Goal: Information Seeking & Learning: Check status

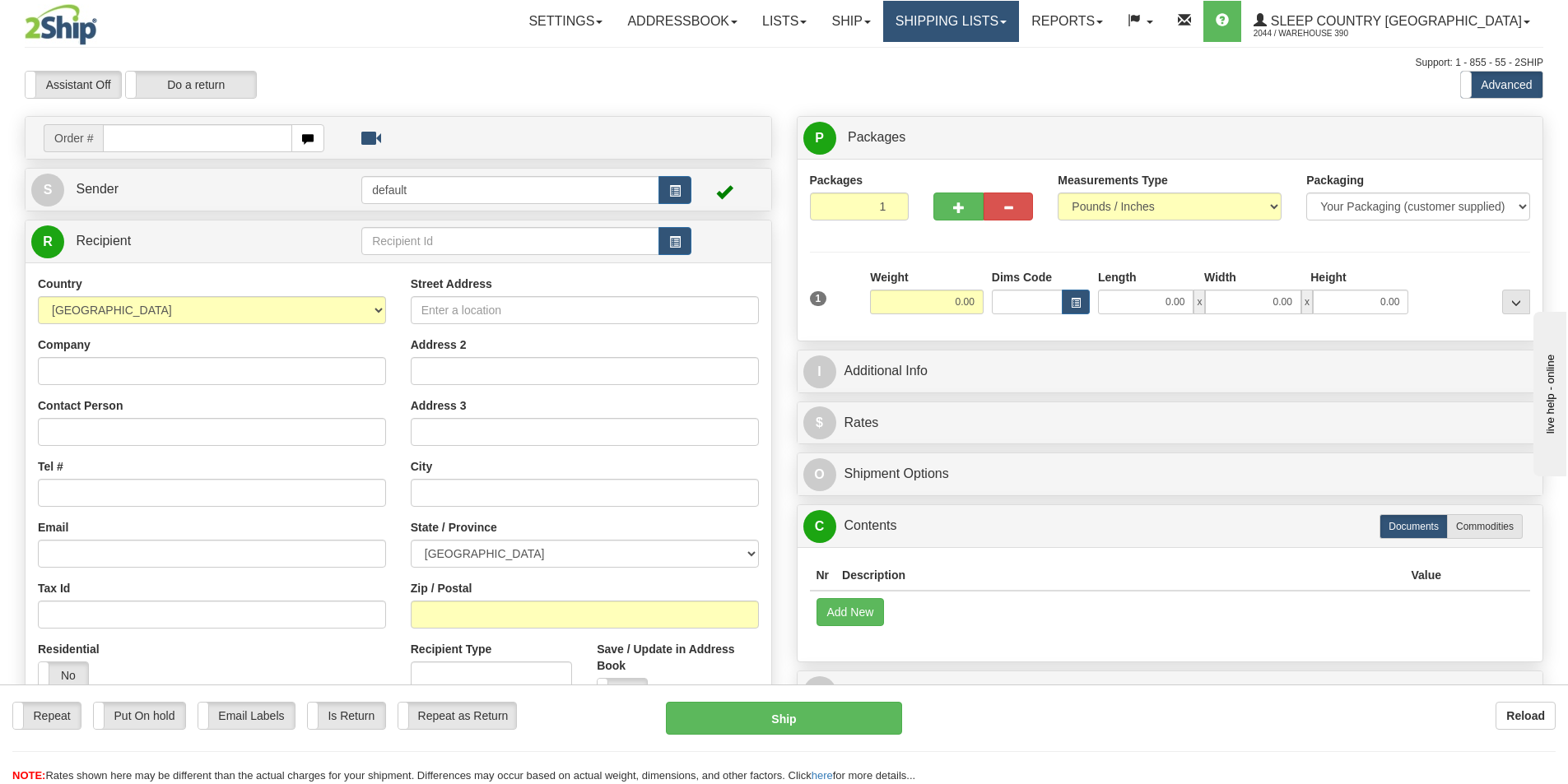
click at [1019, 24] on link "Shipping lists" at bounding box center [951, 21] width 136 height 41
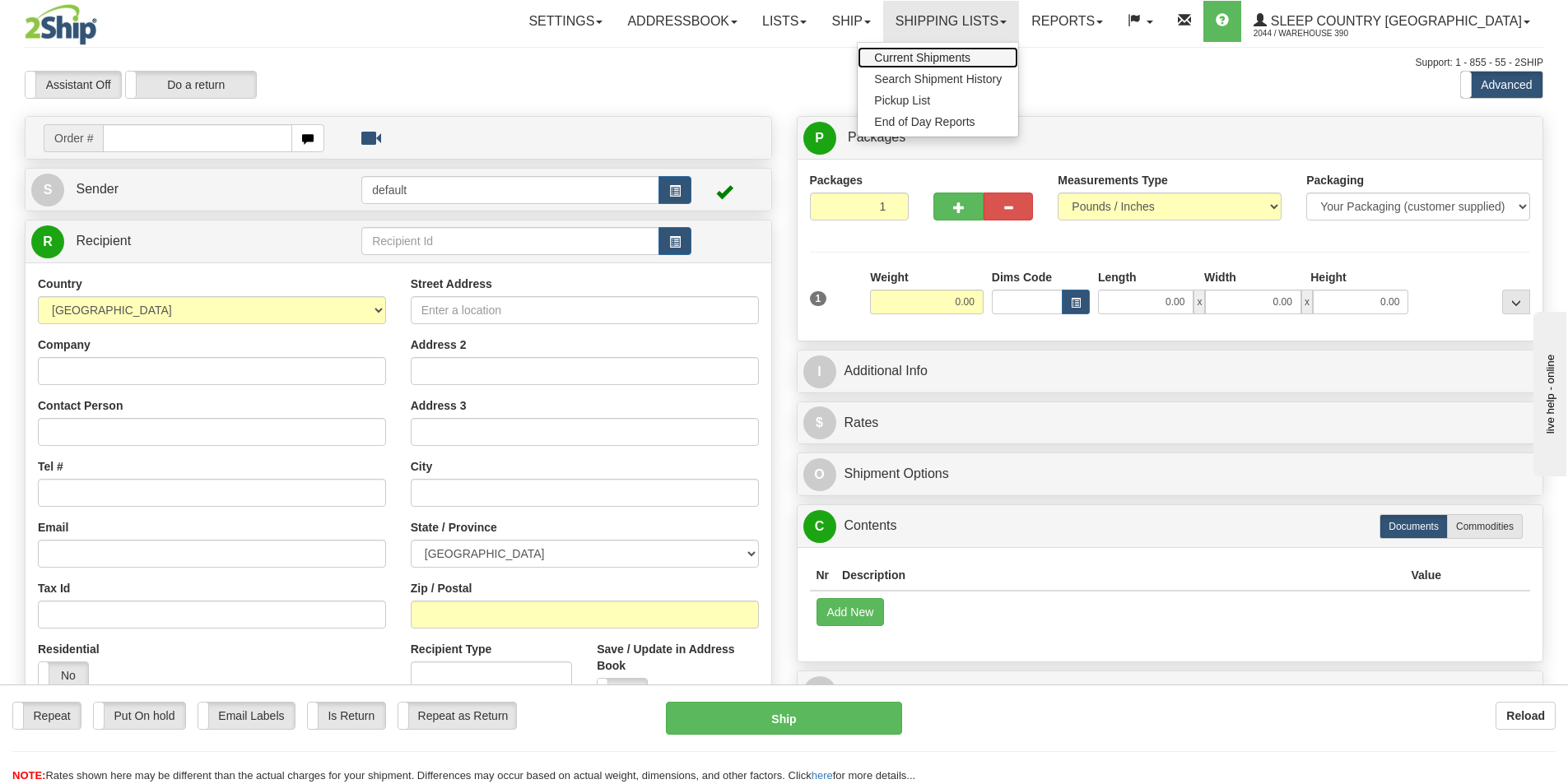
click at [971, 55] on span "Current Shipments" at bounding box center [923, 57] width 96 height 13
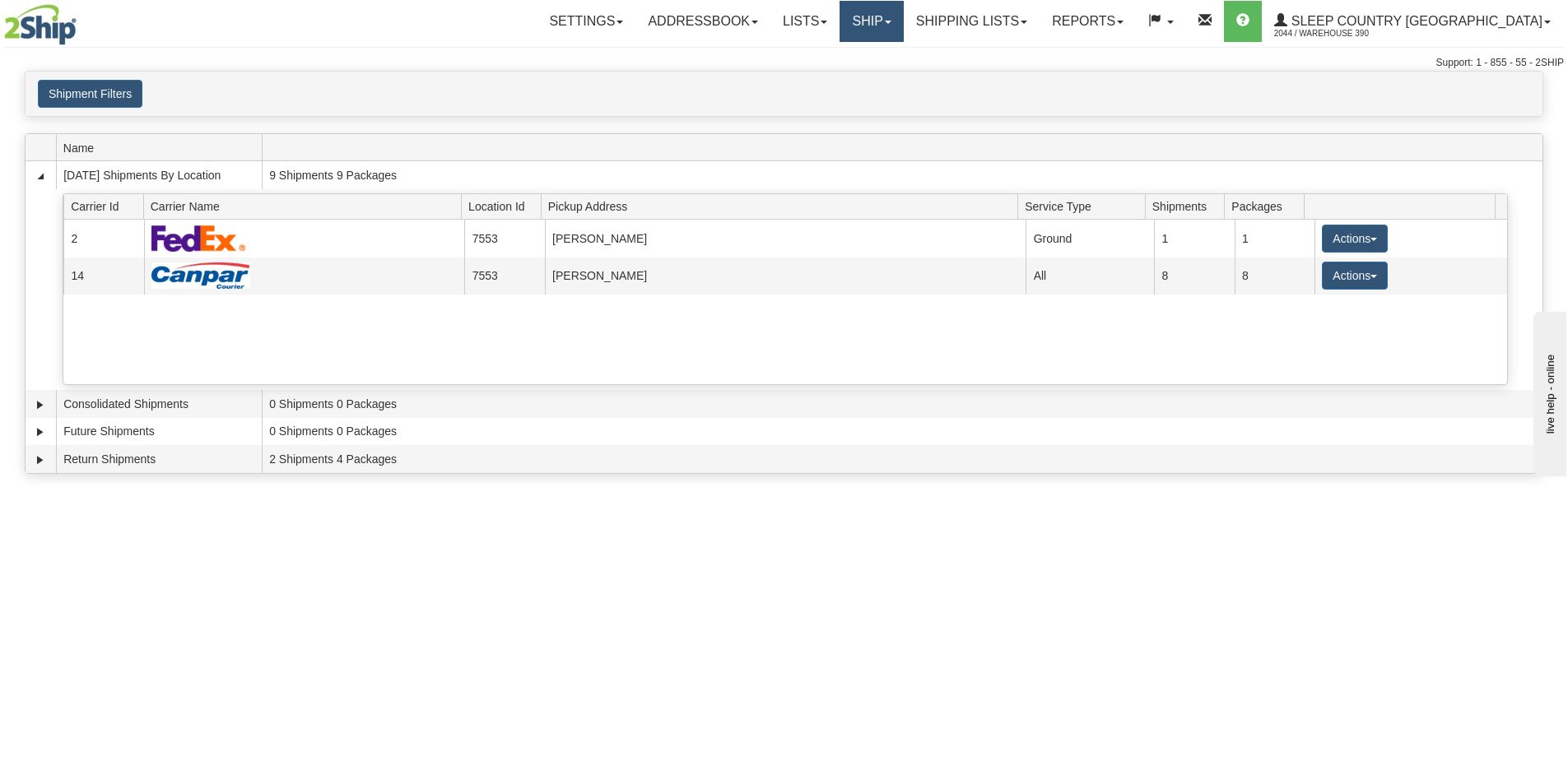
click at [903, 24] on link "Ship" at bounding box center [871, 21] width 63 height 41
click at [1040, 7] on link "Shipping lists" at bounding box center [972, 21] width 136 height 41
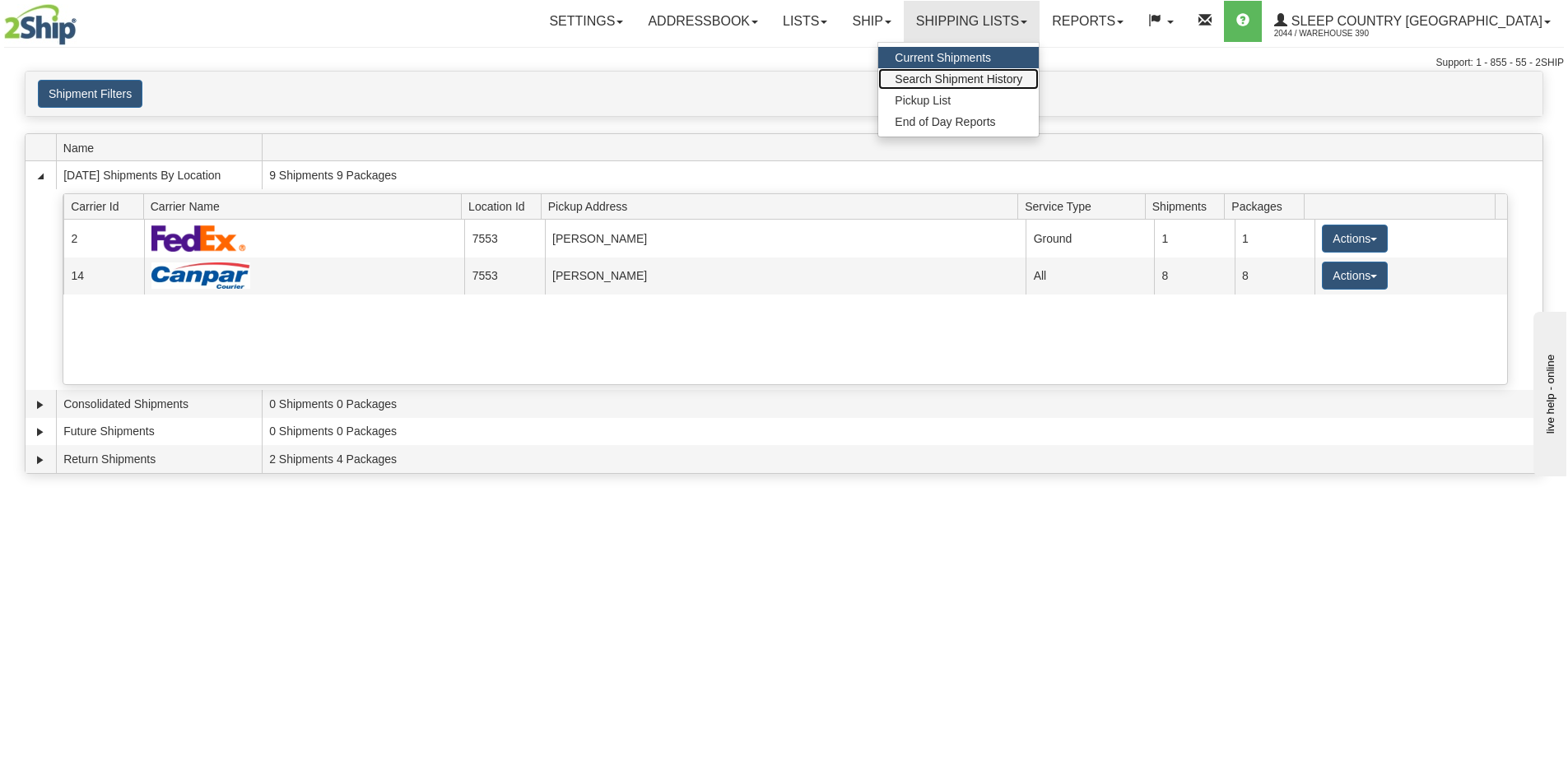
click at [1022, 83] on span "Search Shipment History" at bounding box center [958, 79] width 128 height 13
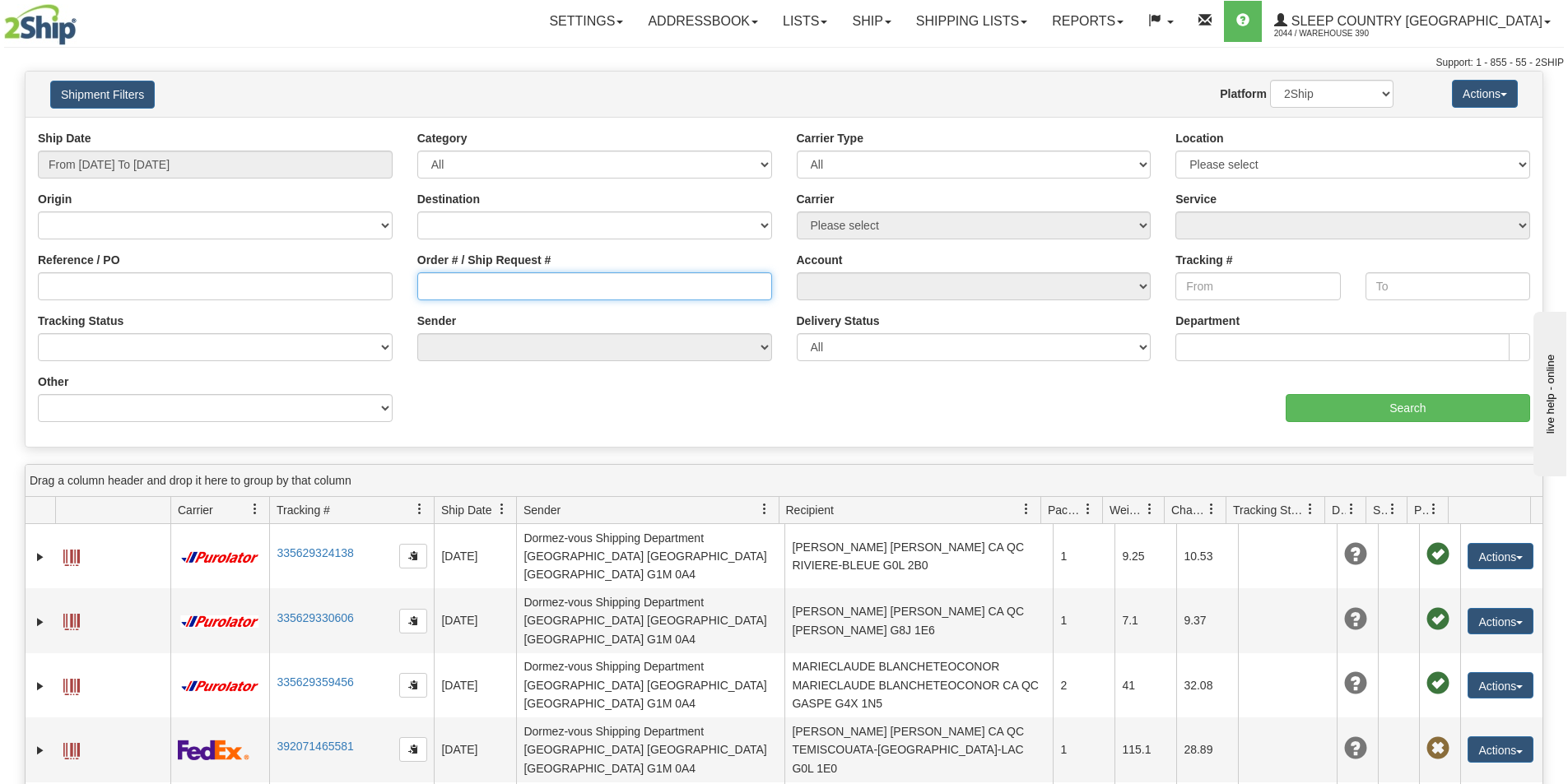
click at [545, 289] on input "Order # / Ship Request #" at bounding box center [595, 287] width 355 height 28
paste input "9002H937311"
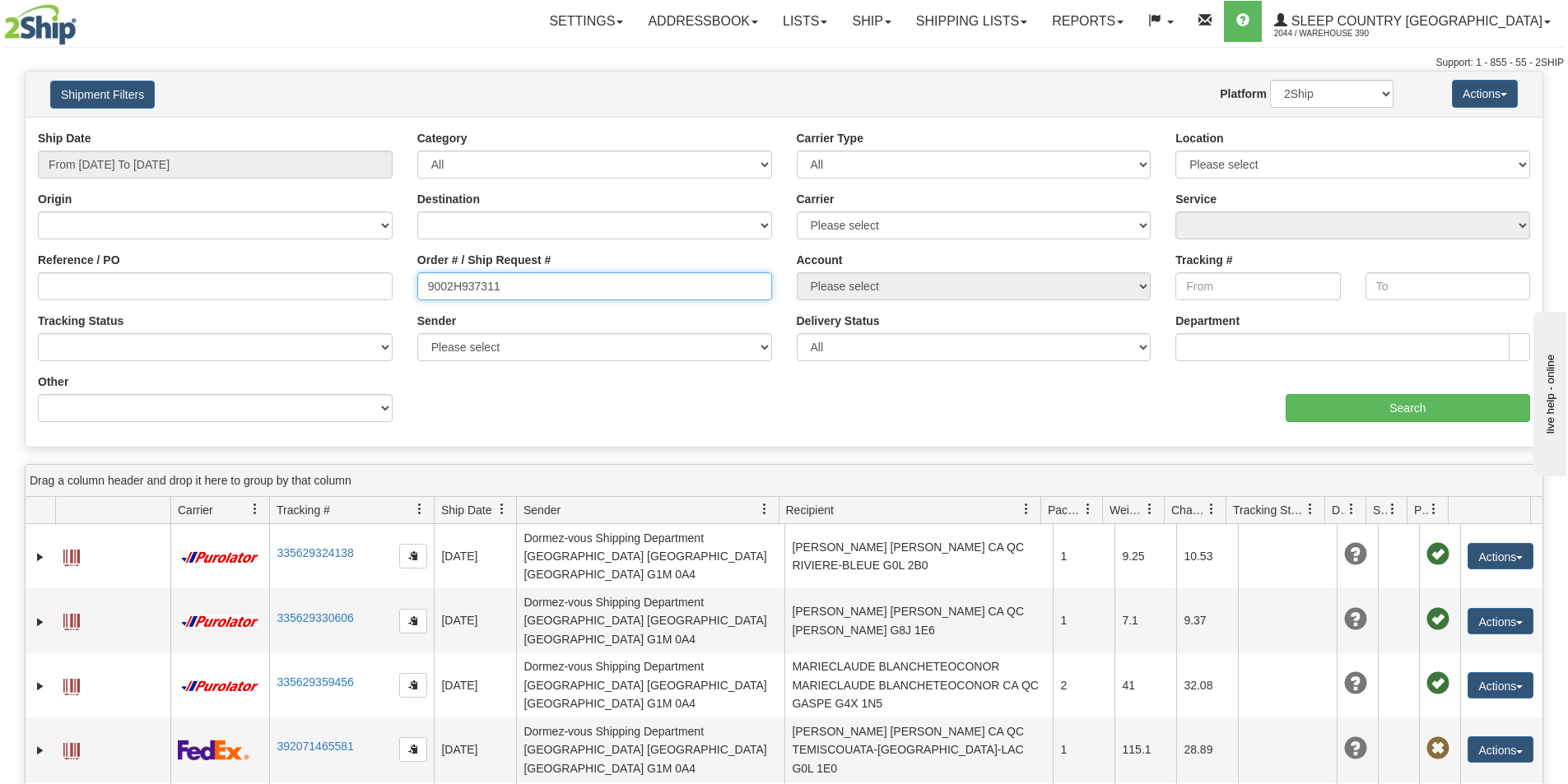
type input "9002H937311"
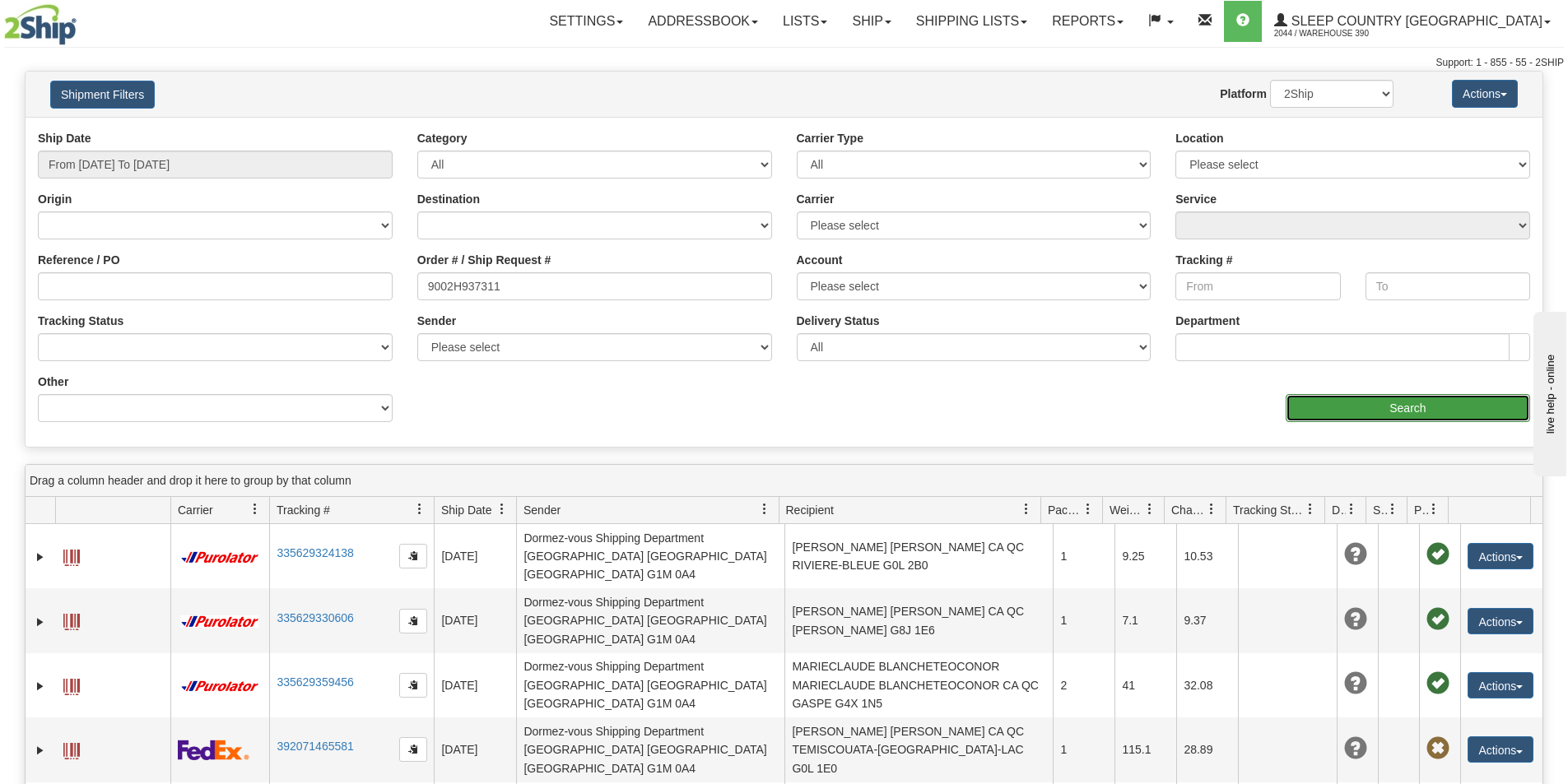
click at [1351, 404] on input "Search" at bounding box center [1408, 408] width 245 height 28
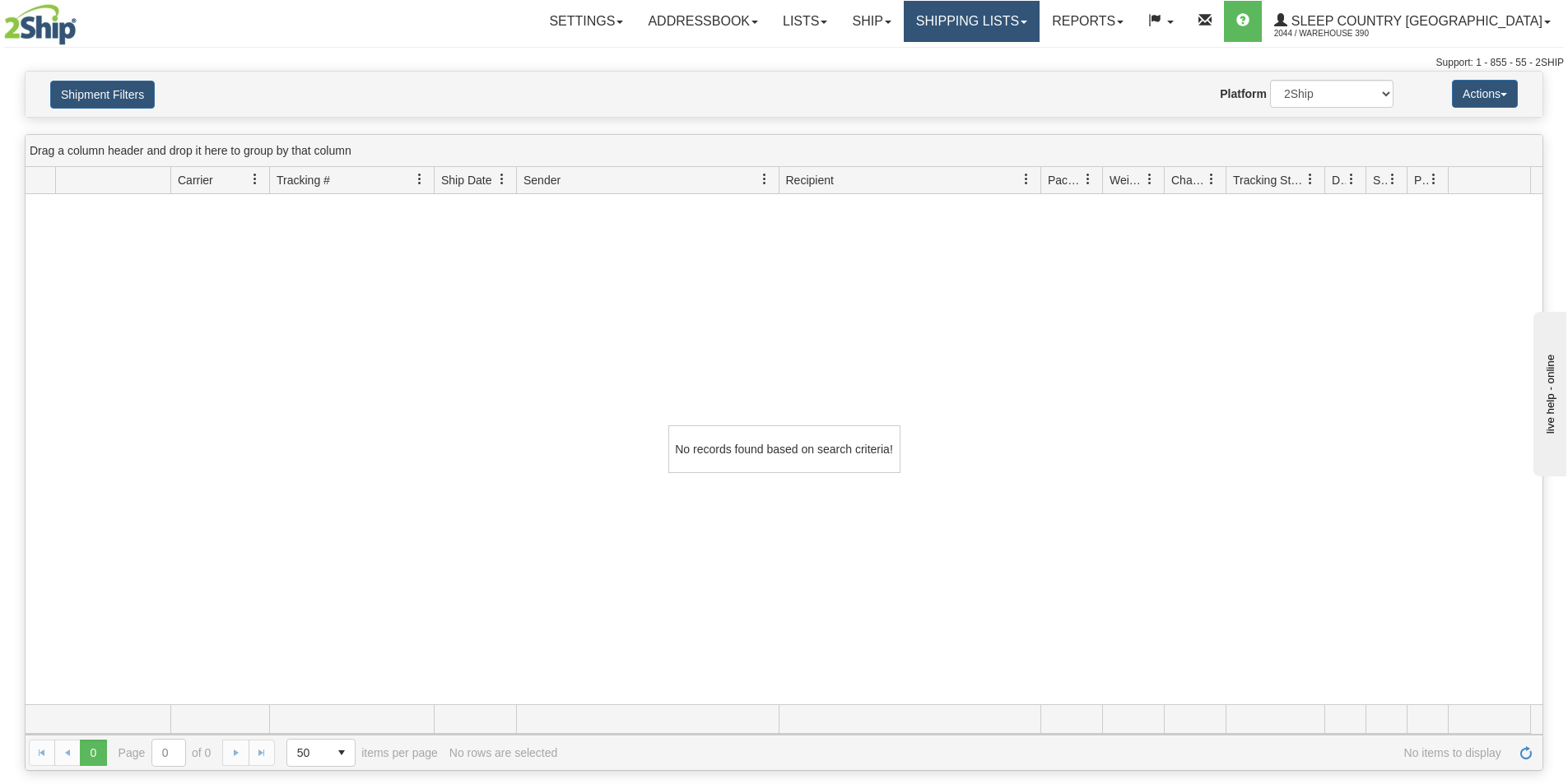
click at [1036, 16] on link "Shipping lists" at bounding box center [972, 21] width 136 height 41
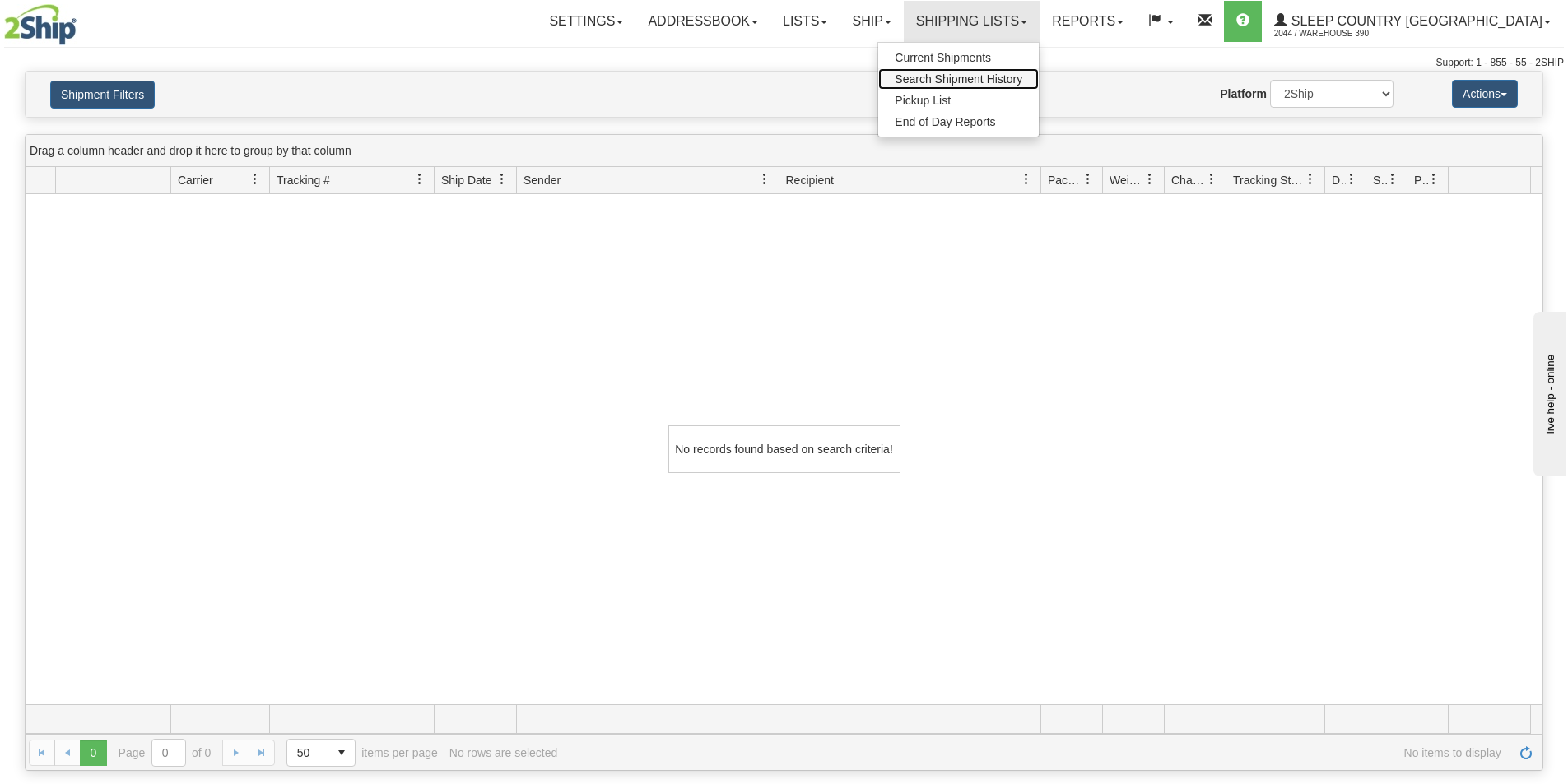
click at [1022, 82] on span "Search Shipment History" at bounding box center [958, 79] width 128 height 13
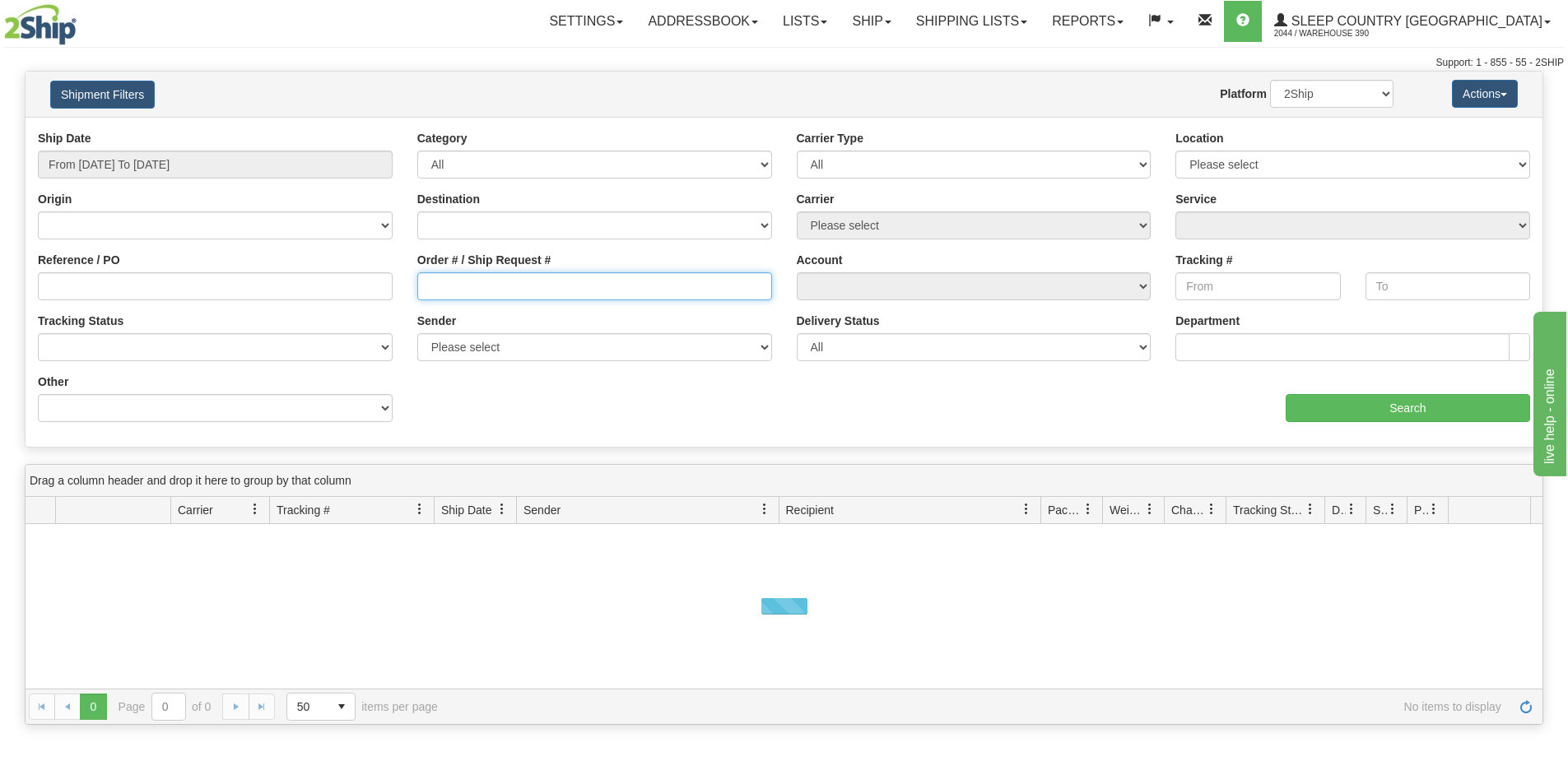
click at [479, 281] on input "Order # / Ship Request #" at bounding box center [595, 287] width 355 height 28
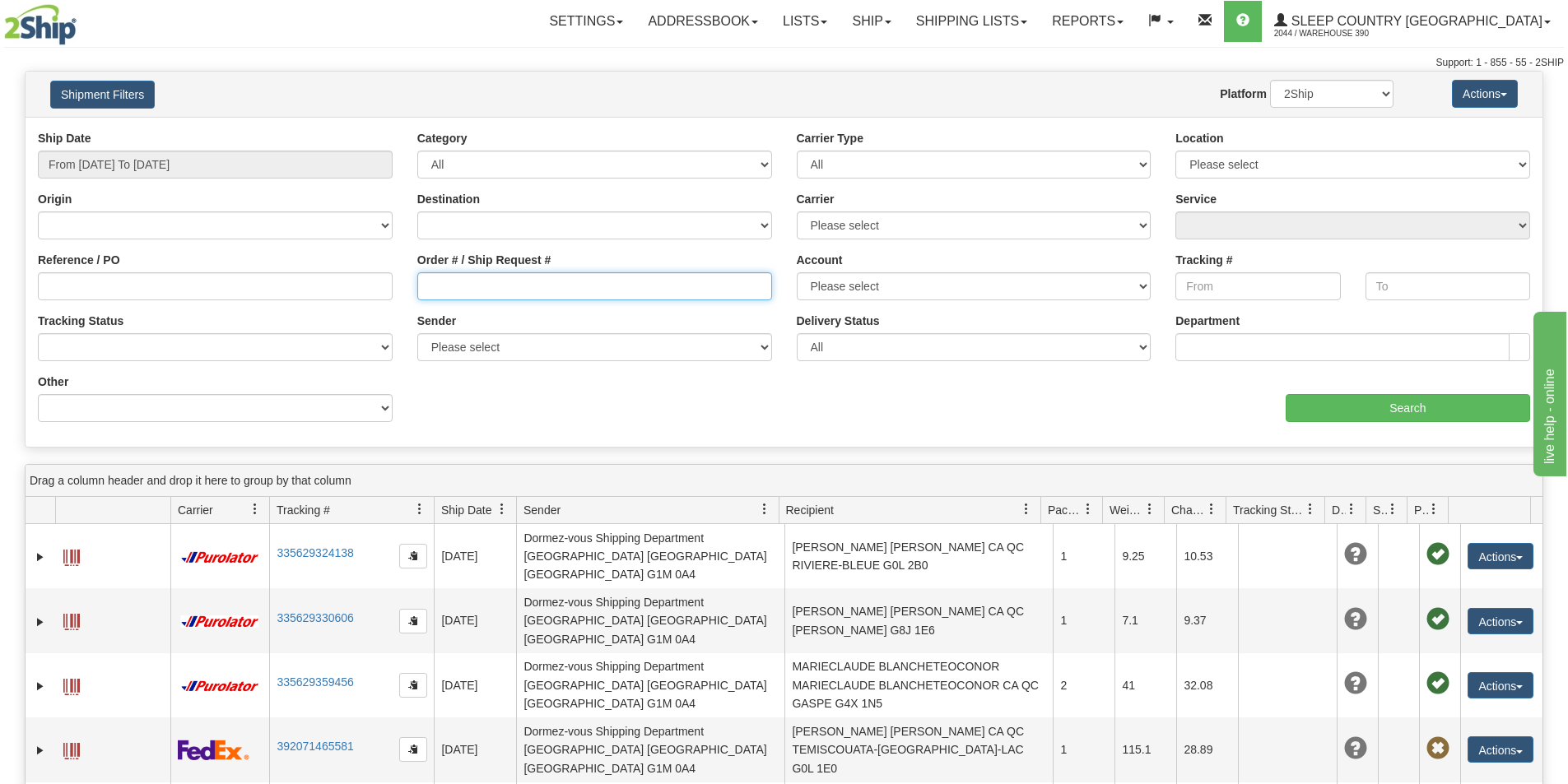
click at [536, 280] on input "Order # / Ship Request #" at bounding box center [595, 287] width 355 height 28
paste input "9002H937311"
type input "9002H937311"
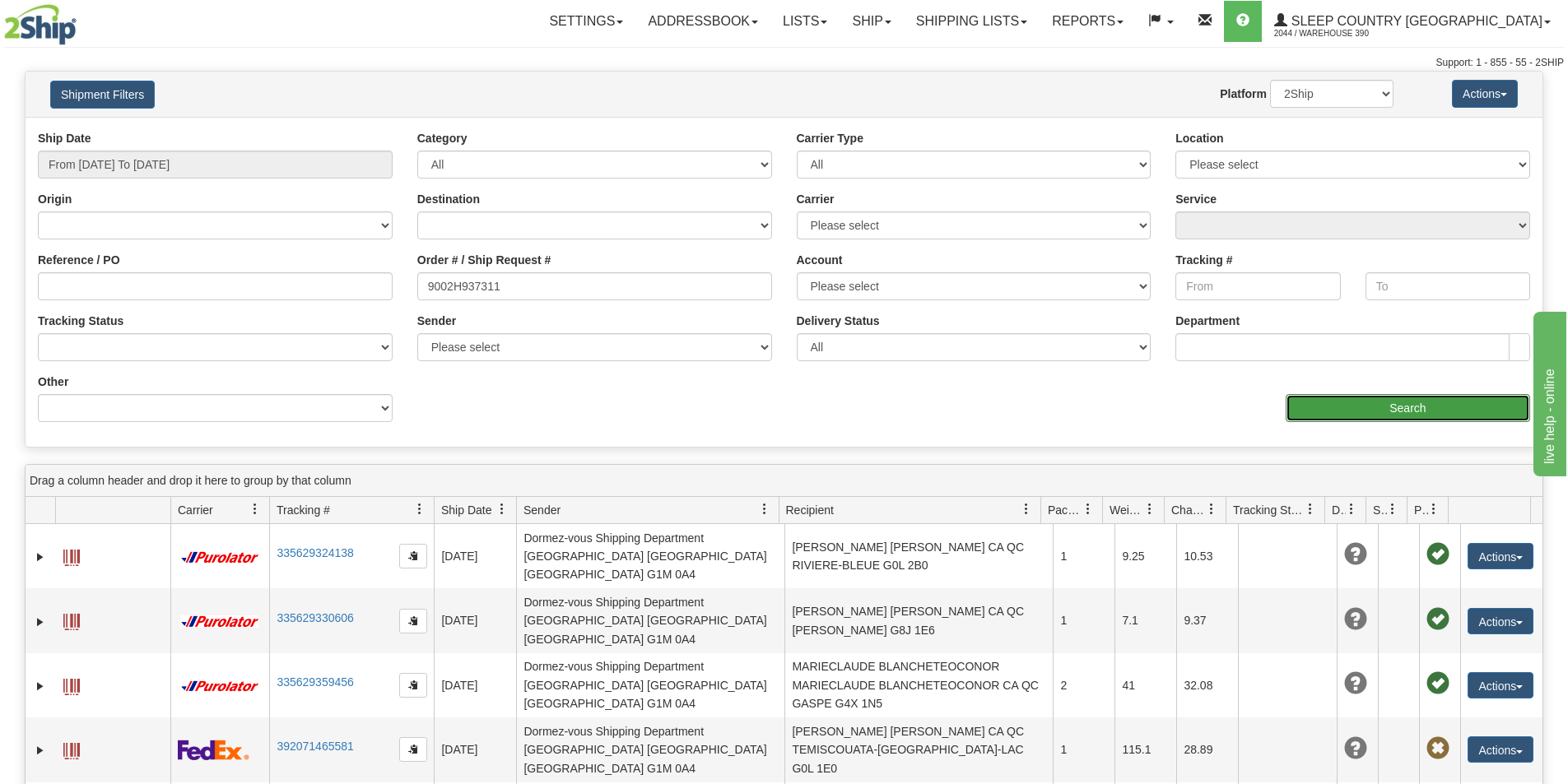
click at [1467, 417] on input "Search" at bounding box center [1408, 408] width 245 height 28
